Goal: Register for event/course

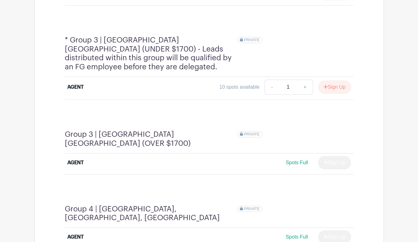
scroll to position [538, 0]
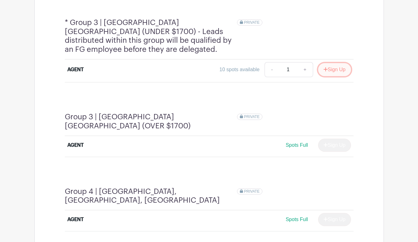
click at [337, 63] on button "Sign Up" at bounding box center [334, 69] width 33 height 13
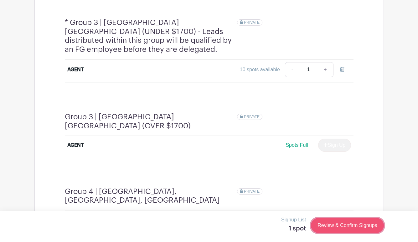
click at [341, 228] on link "Review & Confirm Signups" at bounding box center [347, 225] width 73 height 15
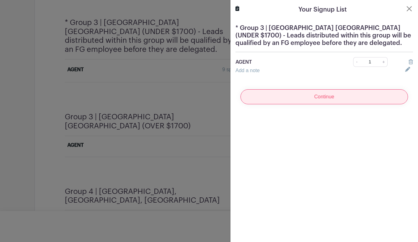
click at [333, 98] on input "Continue" at bounding box center [323, 96] width 167 height 15
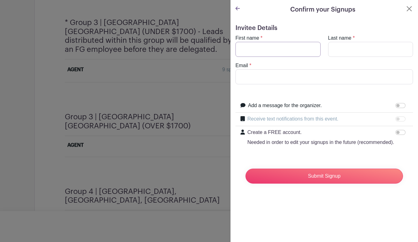
click at [271, 48] on input "First name" at bounding box center [277, 49] width 85 height 15
type input "Deggi"
click at [353, 45] on input "Last name" at bounding box center [370, 49] width 85 height 15
type input "T"
click at [283, 76] on input "Email" at bounding box center [323, 76] width 177 height 15
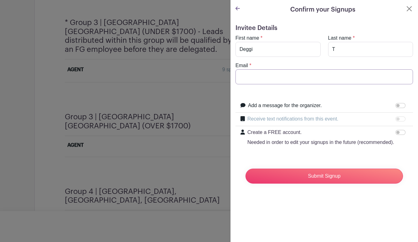
type input "[EMAIL_ADDRESS][DOMAIN_NAME]"
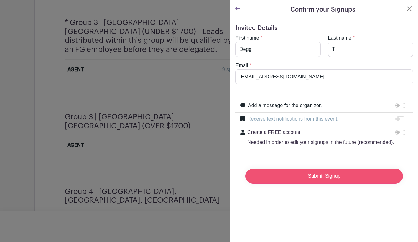
click at [290, 176] on input "Submit Signup" at bounding box center [323, 176] width 157 height 15
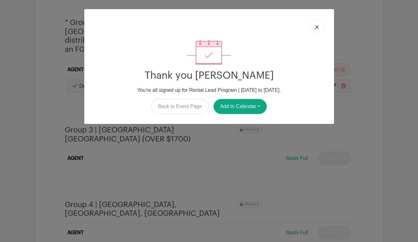
click at [317, 26] on img at bounding box center [317, 27] width 4 height 4
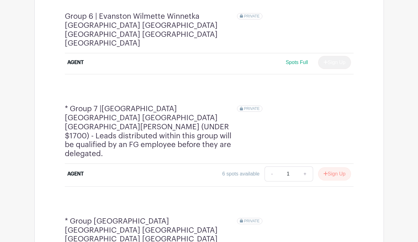
scroll to position [914, 0]
click at [336, 167] on button "Sign Up" at bounding box center [334, 173] width 33 height 13
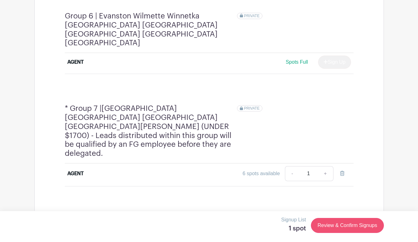
click at [342, 223] on link "Review & Confirm Signups" at bounding box center [347, 225] width 73 height 15
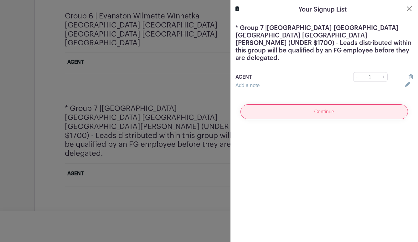
click at [329, 108] on input "Continue" at bounding box center [323, 111] width 167 height 15
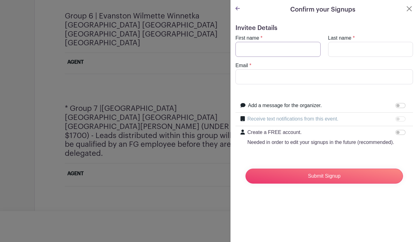
click at [265, 48] on input "First name" at bounding box center [277, 49] width 85 height 15
type input "deggi"
click at [345, 48] on input "Last name" at bounding box center [370, 49] width 85 height 15
type input "T"
click at [290, 78] on input "Email" at bounding box center [323, 76] width 177 height 15
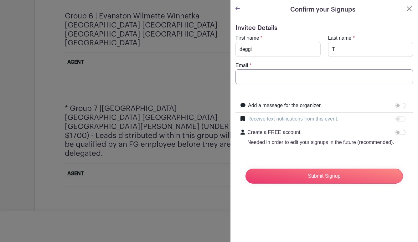
type input "[EMAIL_ADDRESS][DOMAIN_NAME]"
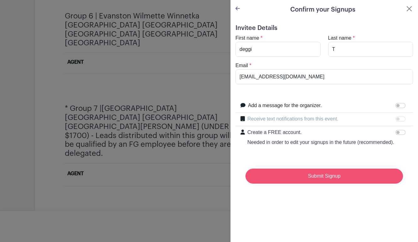
click at [296, 178] on input "Submit Signup" at bounding box center [323, 176] width 157 height 15
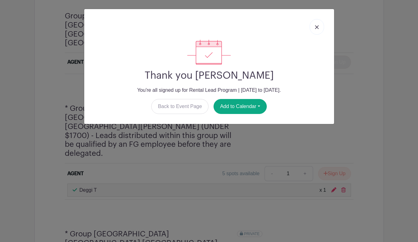
click at [318, 26] on img at bounding box center [317, 27] width 4 height 4
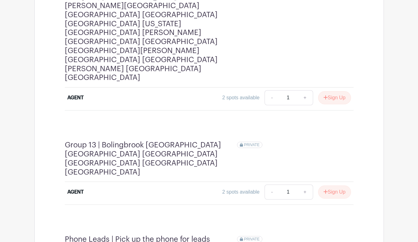
scroll to position [1656, 0]
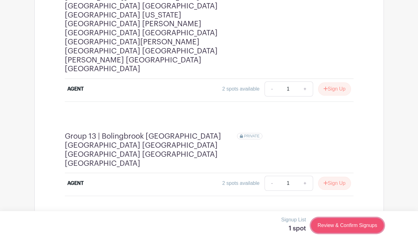
click at [330, 228] on link "Review & Confirm Signups" at bounding box center [347, 225] width 73 height 15
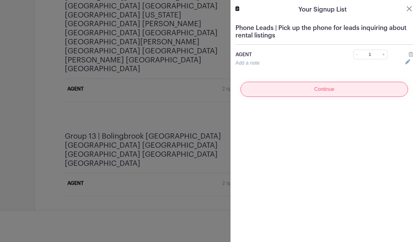
click at [289, 93] on input "Continue" at bounding box center [323, 89] width 167 height 15
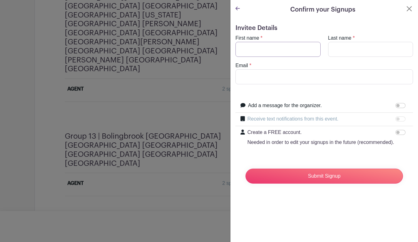
click at [277, 48] on input "First name" at bounding box center [277, 49] width 85 height 15
type input "deggi"
click at [340, 47] on input "Last name" at bounding box center [370, 49] width 85 height 15
type input "T"
click at [287, 72] on input "Email" at bounding box center [323, 76] width 177 height 15
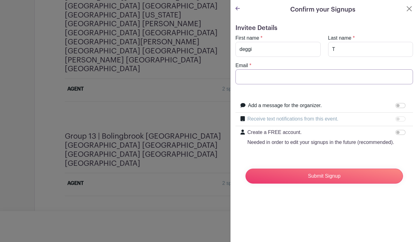
type input "[EMAIL_ADDRESS][DOMAIN_NAME]"
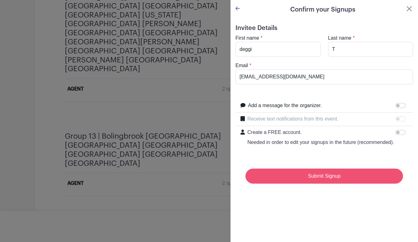
click at [290, 181] on input "Submit Signup" at bounding box center [323, 176] width 157 height 15
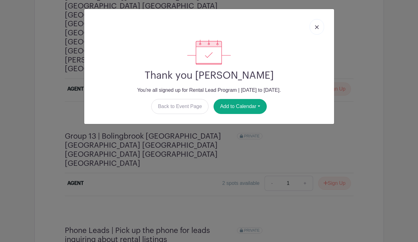
scroll to position [1647, 0]
click at [317, 29] on link at bounding box center [316, 27] width 14 height 16
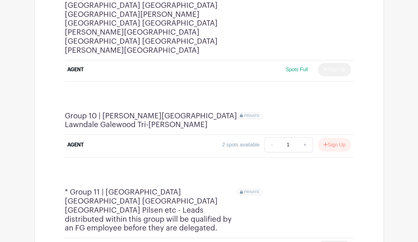
scroll to position [1172, 0]
